Goal: Navigation & Orientation: Find specific page/section

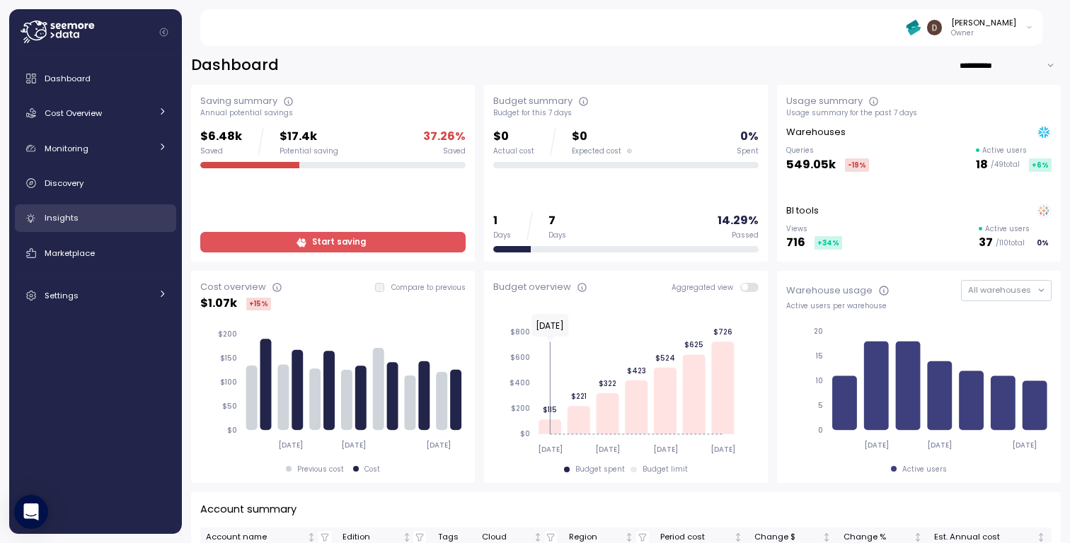
click at [74, 219] on span "Insights" at bounding box center [62, 217] width 34 height 11
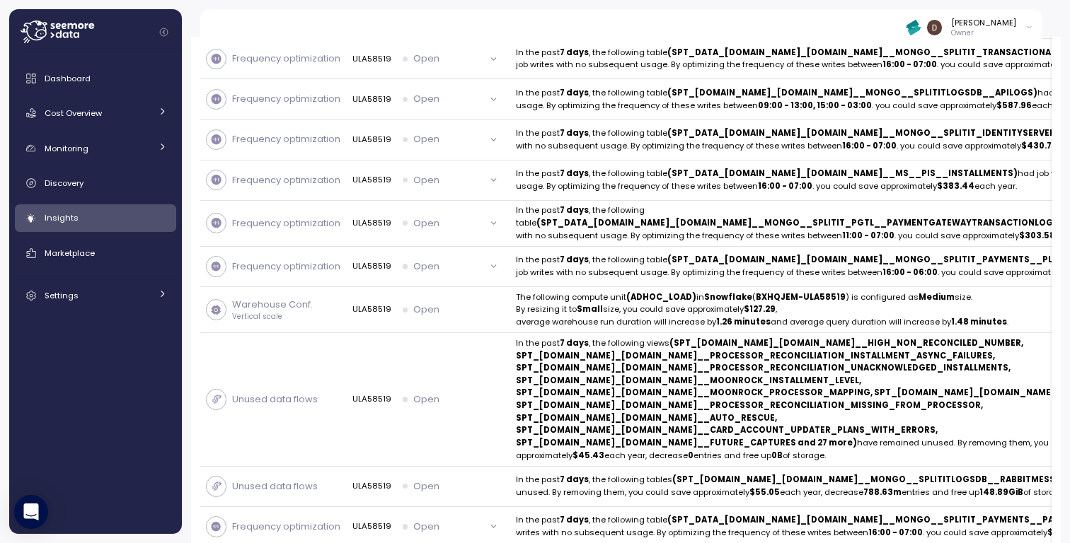
scroll to position [638, 0]
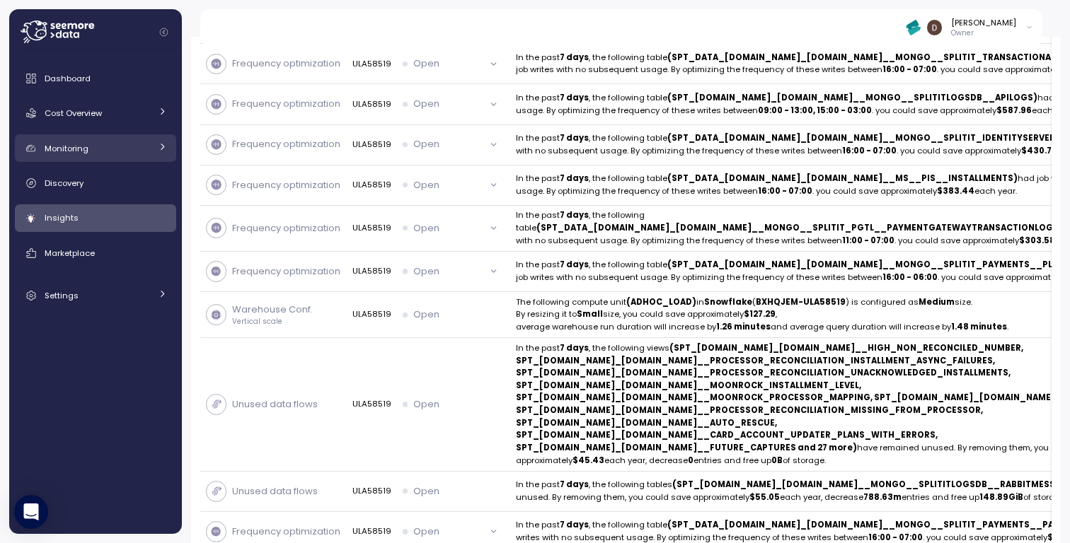
click at [93, 144] on div "Monitoring" at bounding box center [98, 149] width 106 height 14
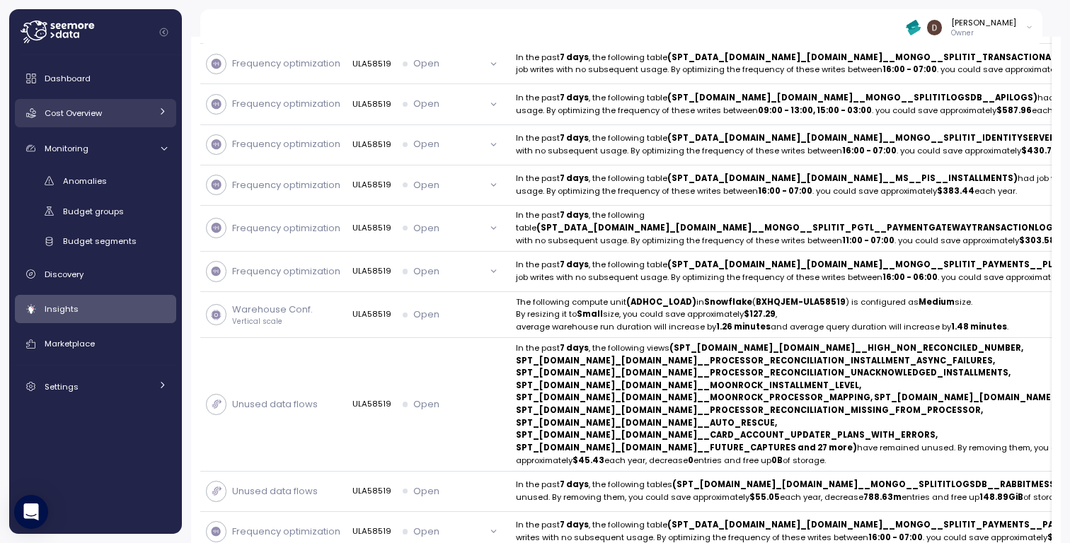
click at [91, 110] on span "Cost Overview" at bounding box center [73, 113] width 57 height 11
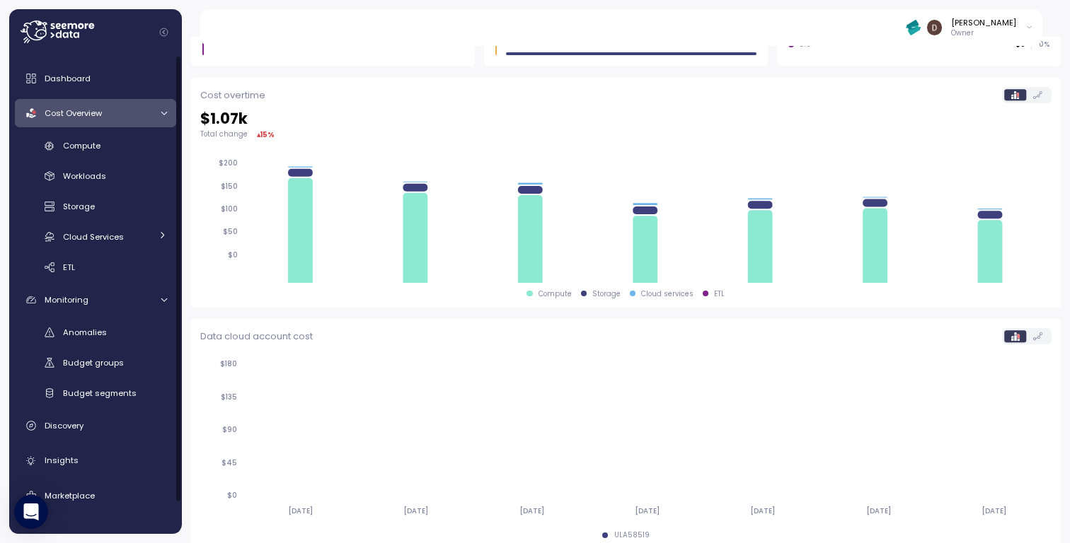
scroll to position [419, 0]
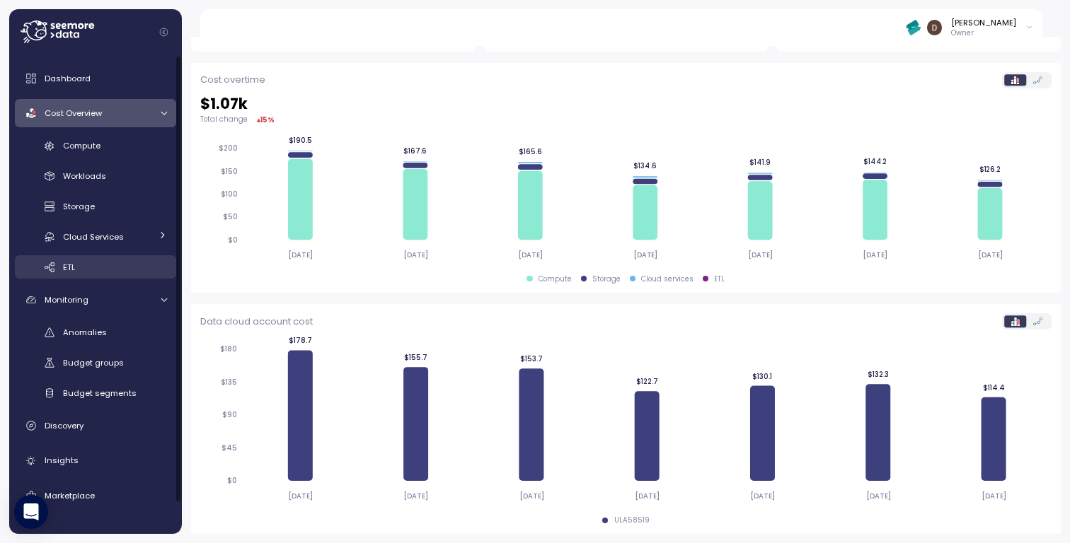
click at [72, 262] on span "ETL" at bounding box center [69, 267] width 12 height 11
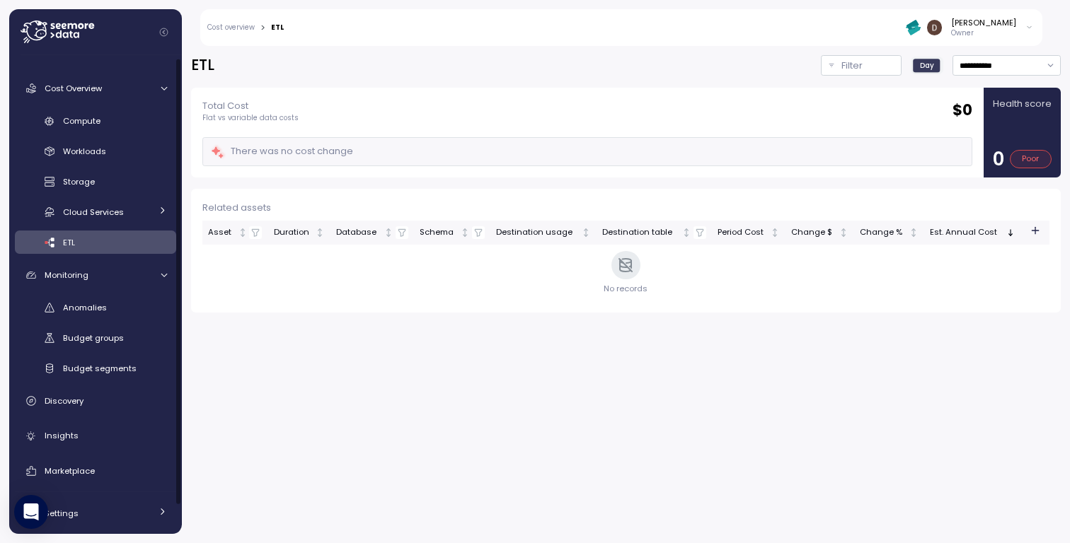
scroll to position [34, 0]
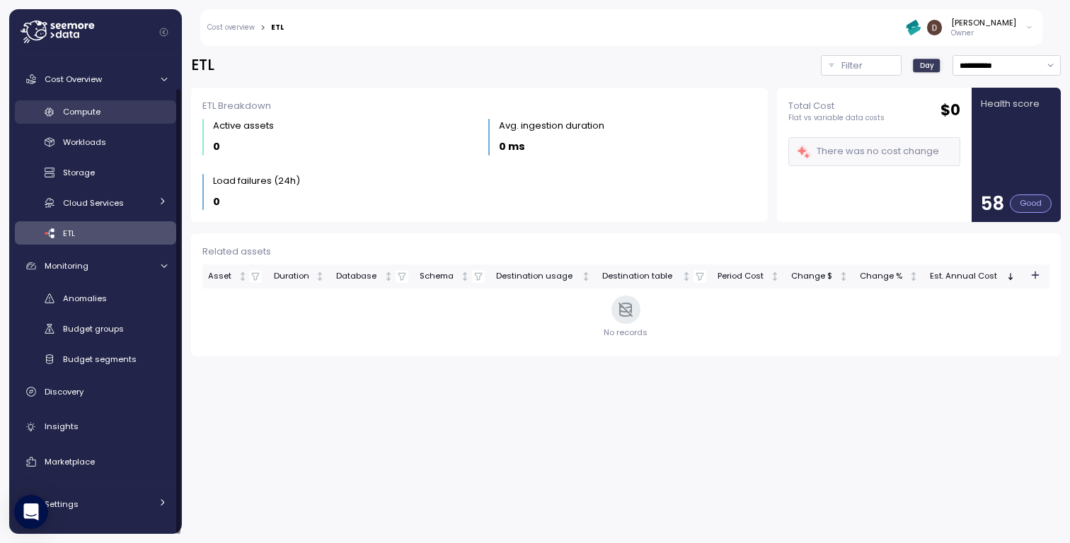
click at [91, 106] on span "Compute" at bounding box center [82, 111] width 38 height 11
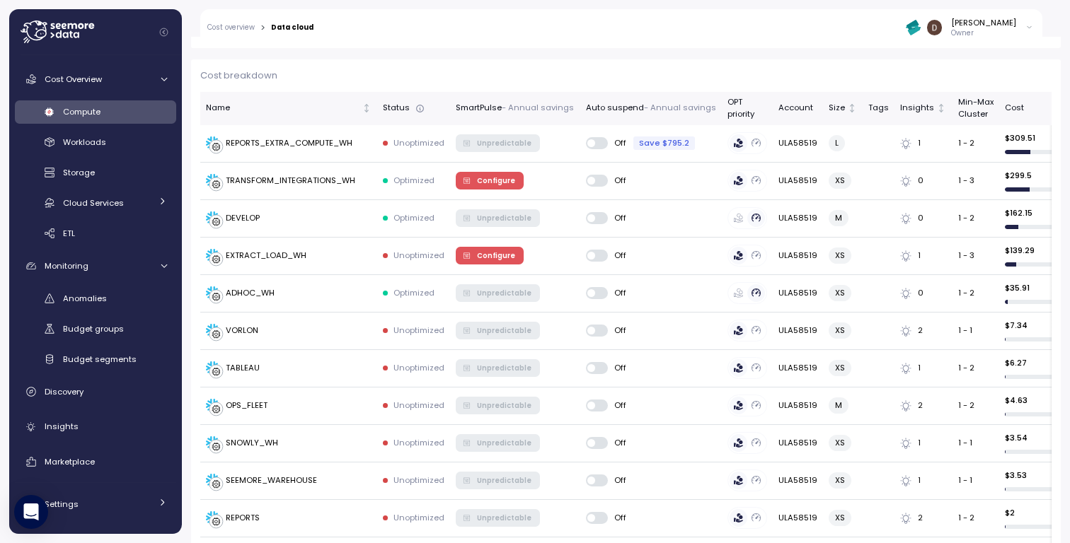
scroll to position [401, 0]
click at [70, 427] on span "Insights" at bounding box center [62, 426] width 34 height 11
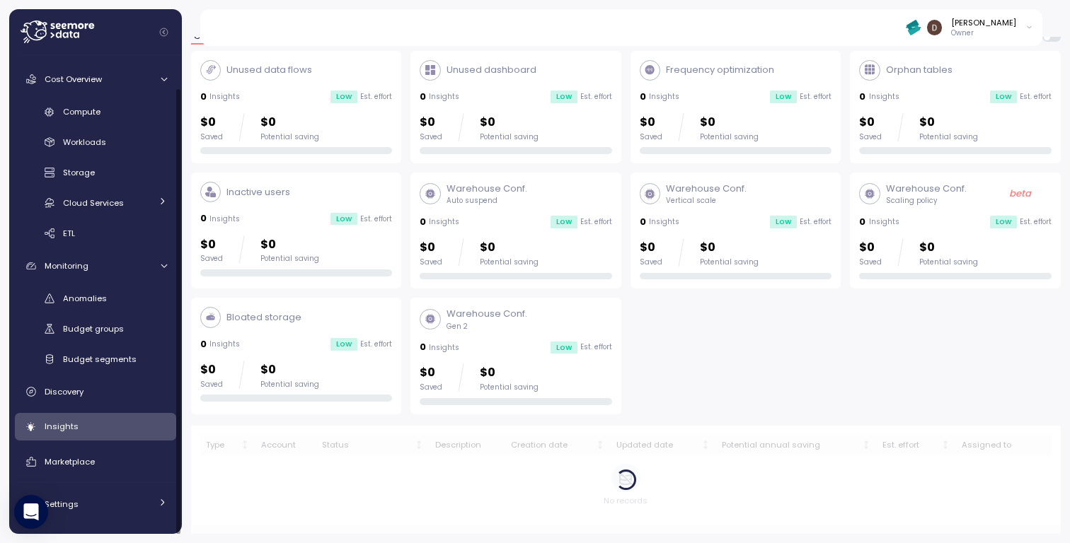
scroll to position [59, 0]
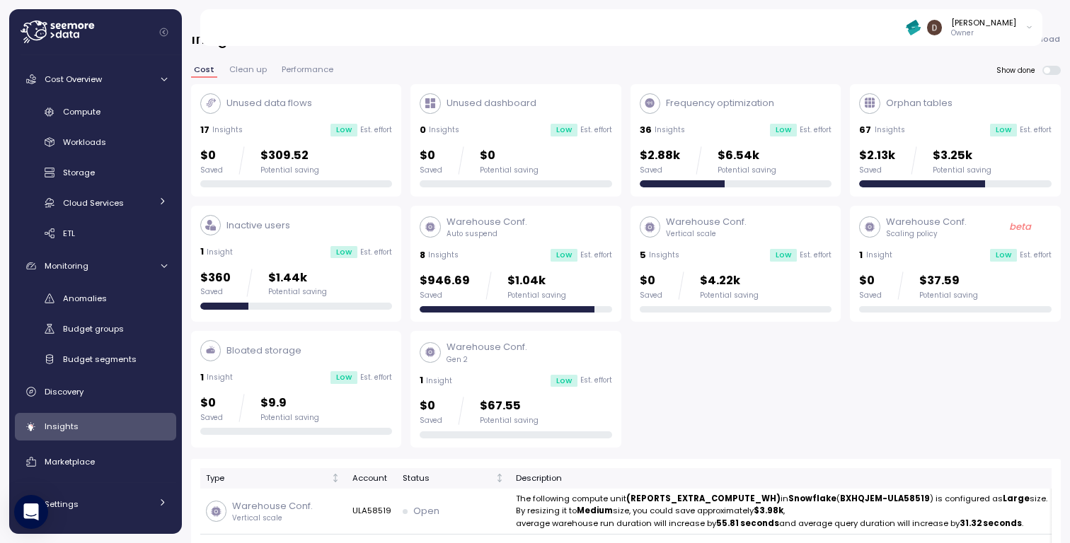
scroll to position [13, 0]
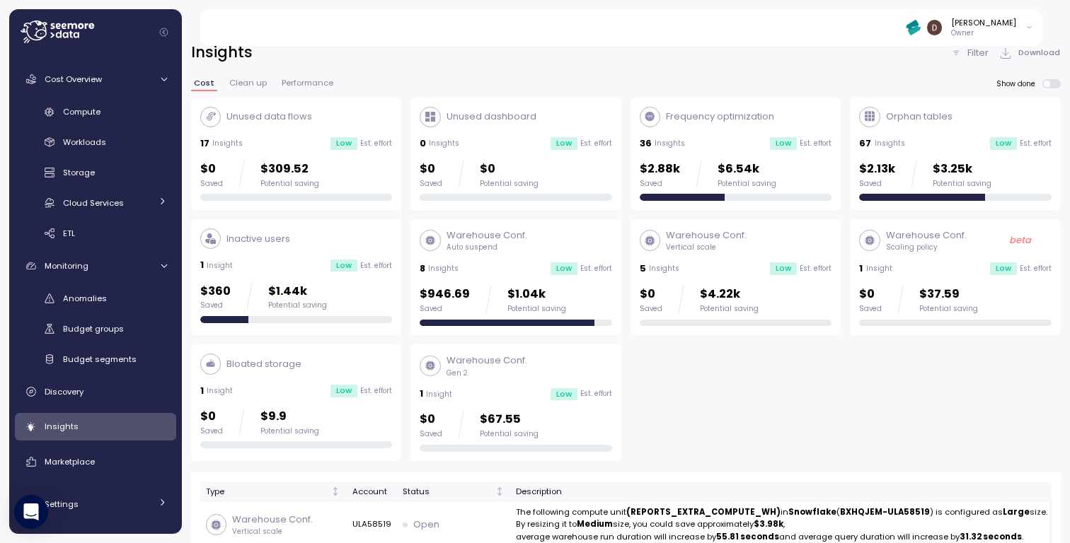
click at [284, 121] on p "Unused data flows" at bounding box center [269, 117] width 86 height 14
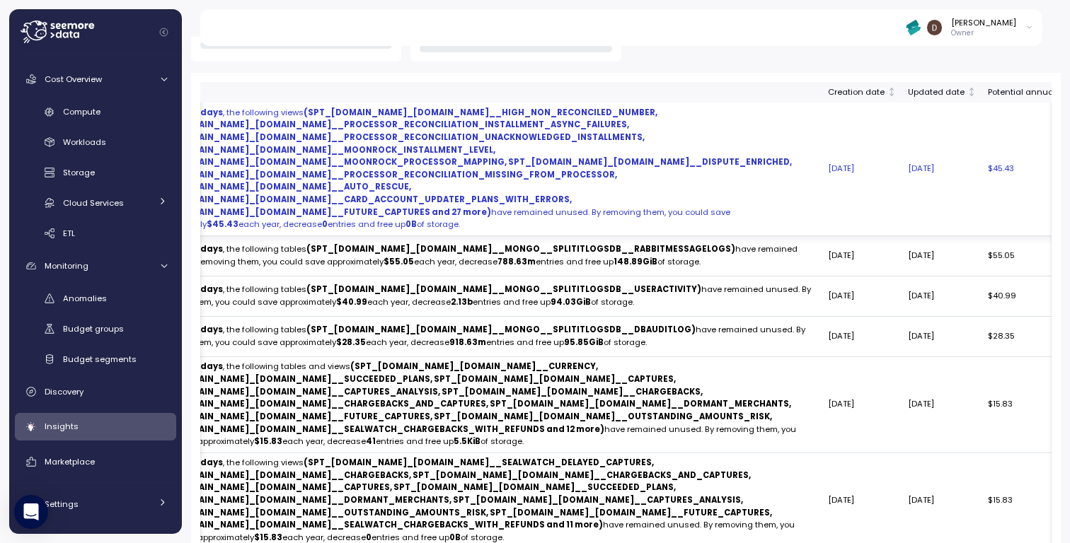
scroll to position [340, 0]
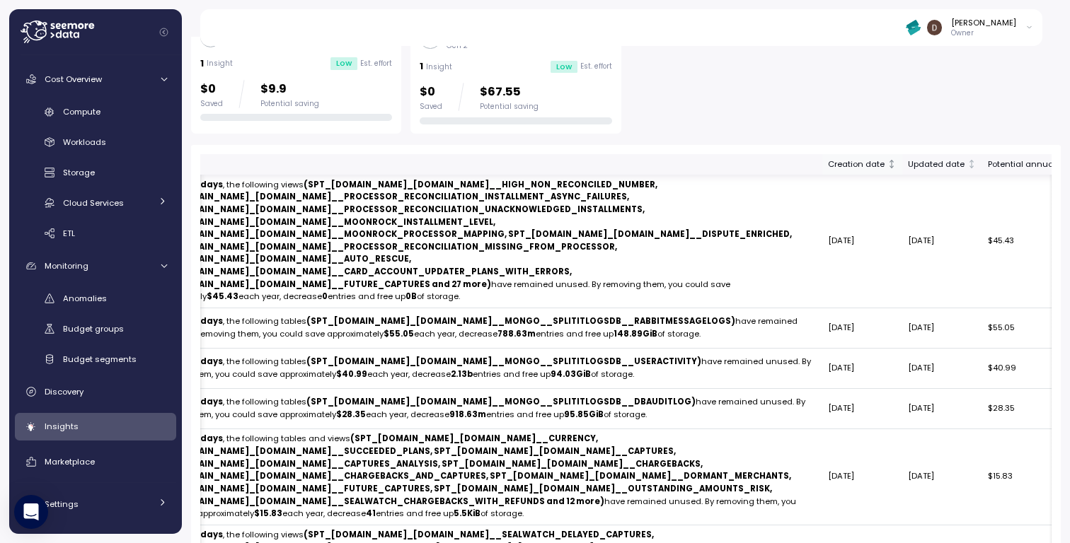
click at [887, 167] on icon "Not sorted" at bounding box center [892, 164] width 10 height 10
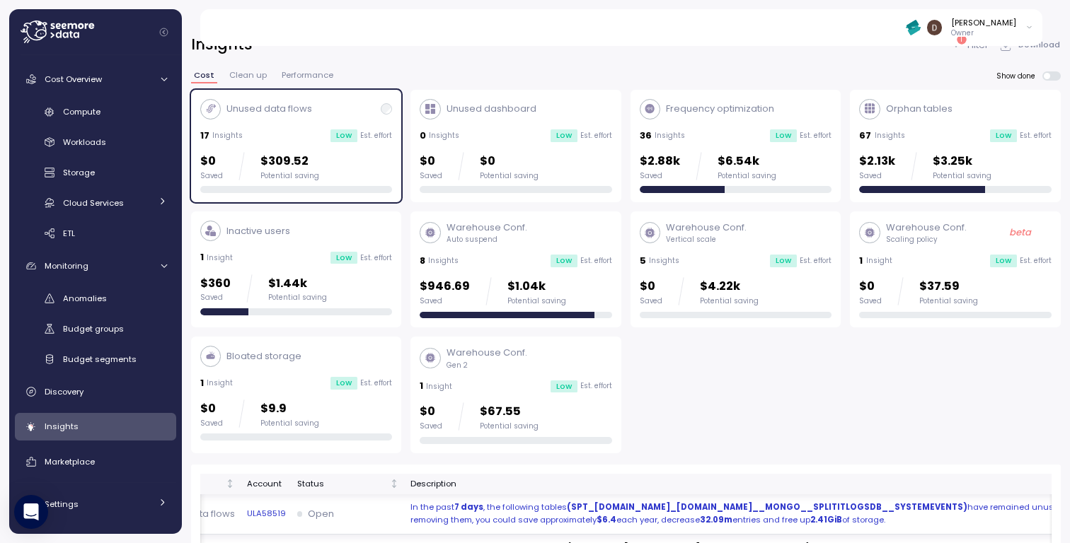
scroll to position [20, 0]
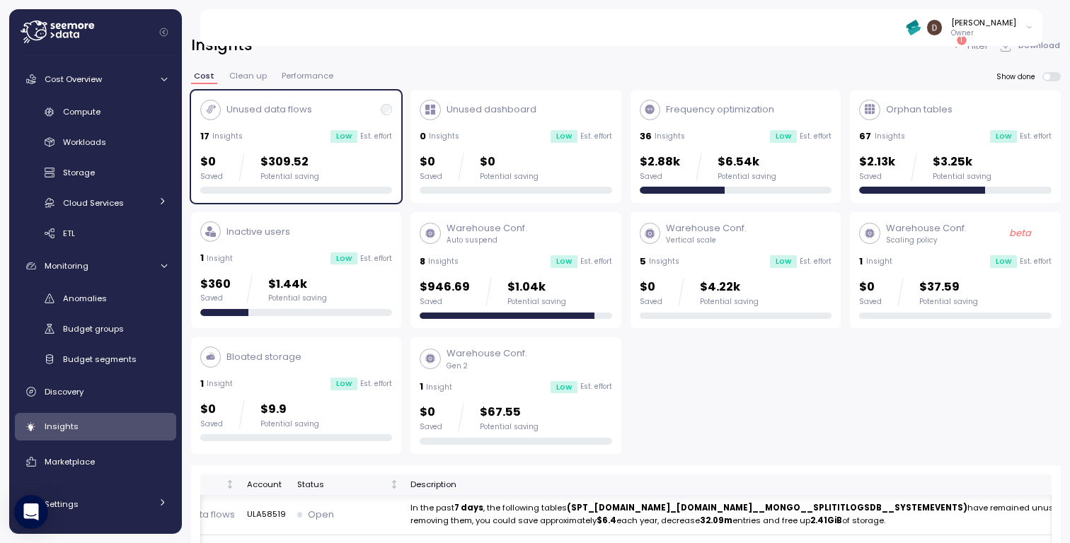
click at [951, 234] on p "Warehouse Conf." at bounding box center [926, 228] width 81 height 14
